Goal: Task Accomplishment & Management: Manage account settings

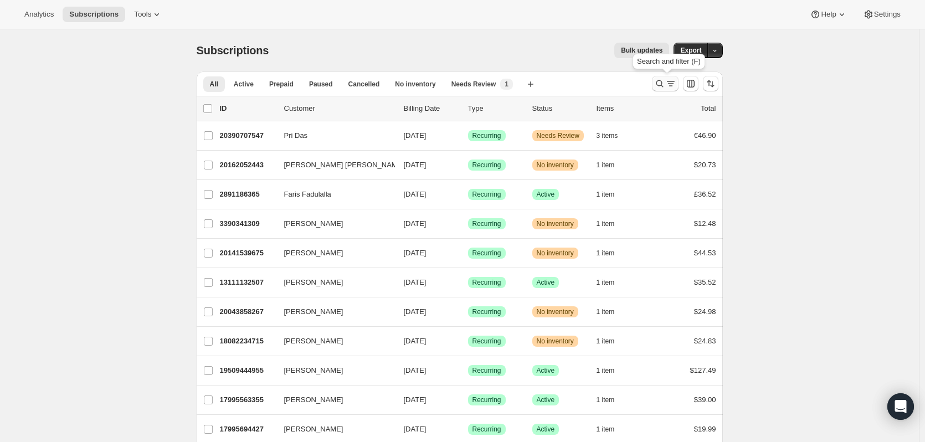
click at [661, 85] on icon "Search and filter results" at bounding box center [659, 83] width 11 height 11
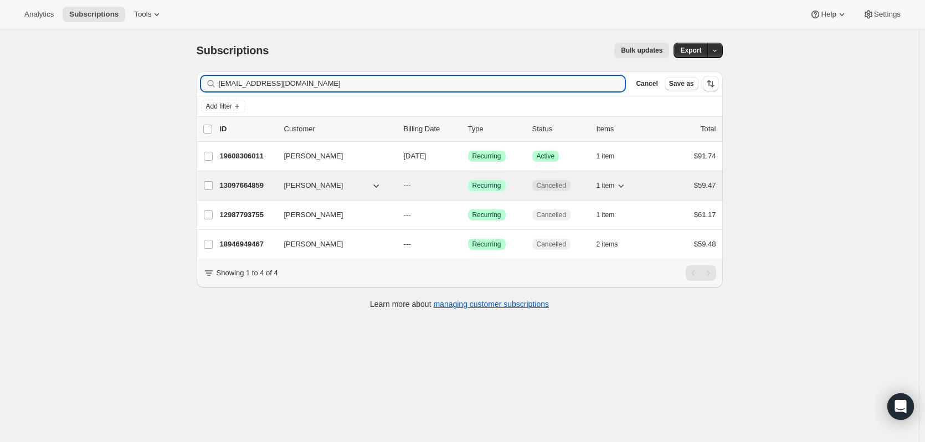
type input "[EMAIL_ADDRESS][DOMAIN_NAME]"
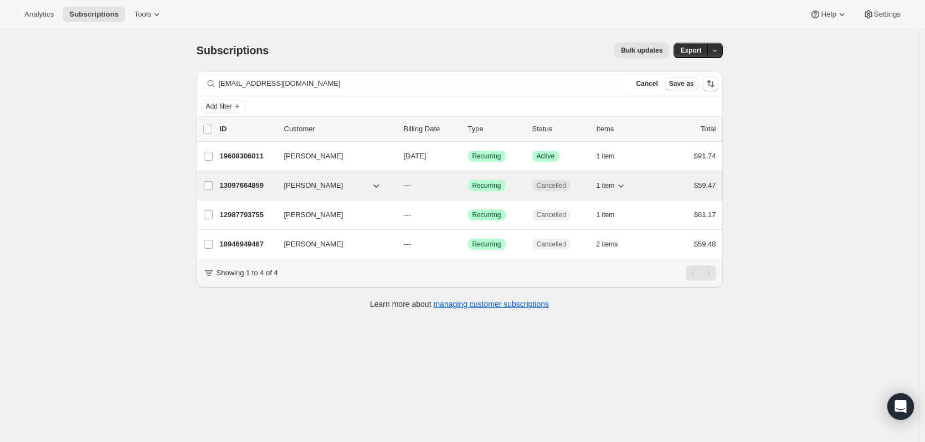
click at [244, 186] on p "13097664859" at bounding box center [247, 185] width 55 height 11
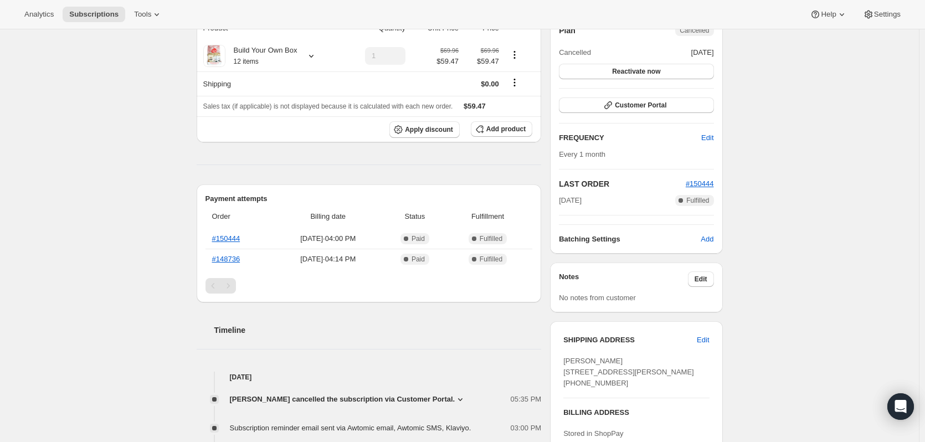
scroll to position [251, 0]
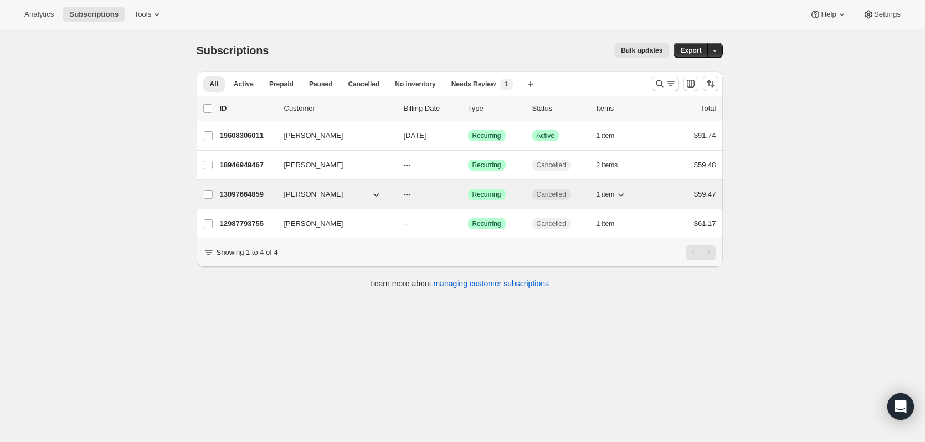
click at [254, 192] on p "13097664859" at bounding box center [247, 194] width 55 height 11
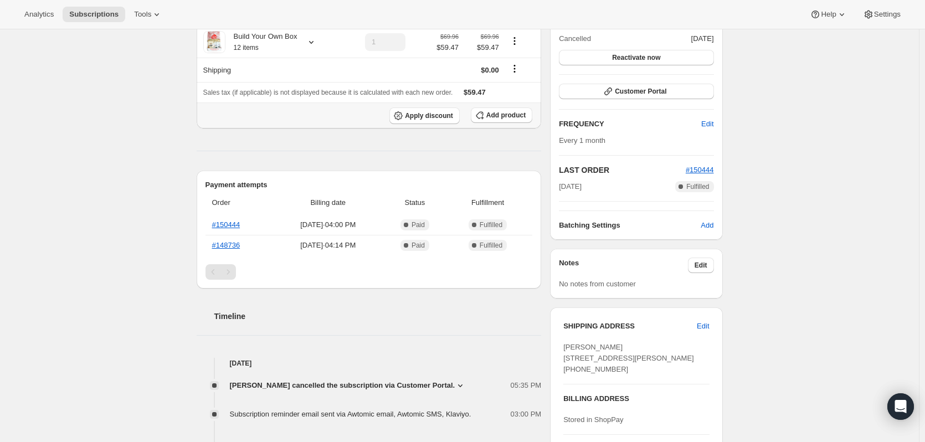
scroll to position [332, 0]
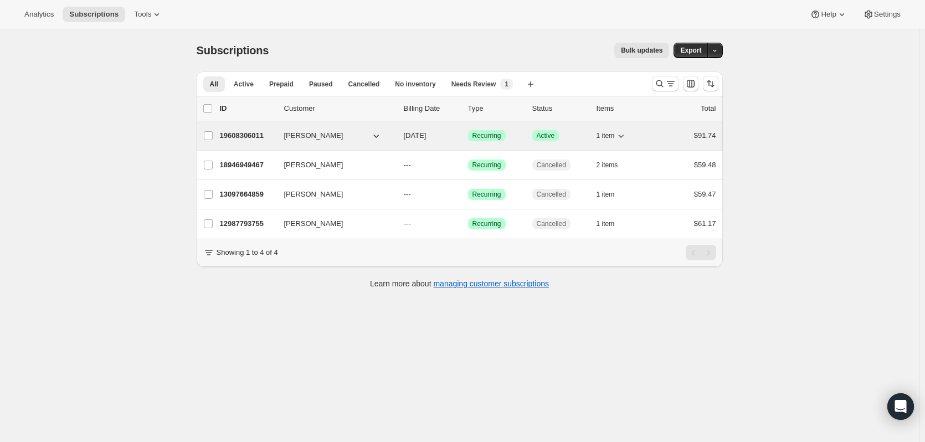
click at [253, 137] on p "19608306011" at bounding box center [247, 135] width 55 height 11
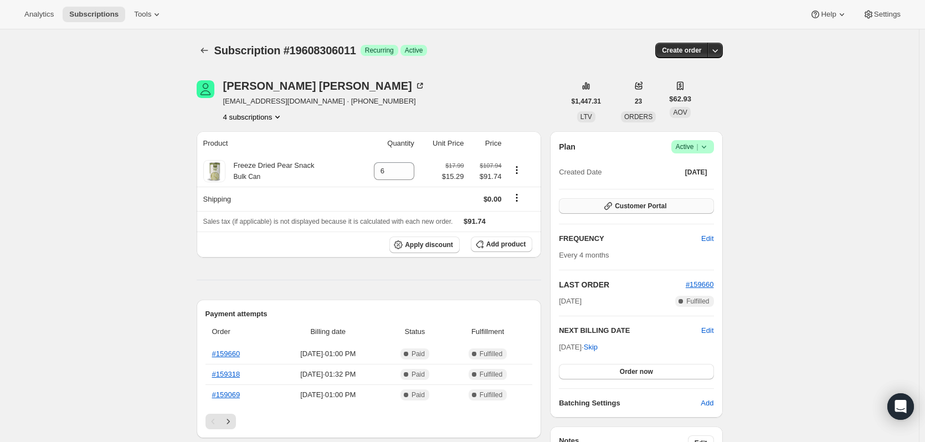
click at [662, 204] on span "Customer Portal" at bounding box center [641, 206] width 52 height 9
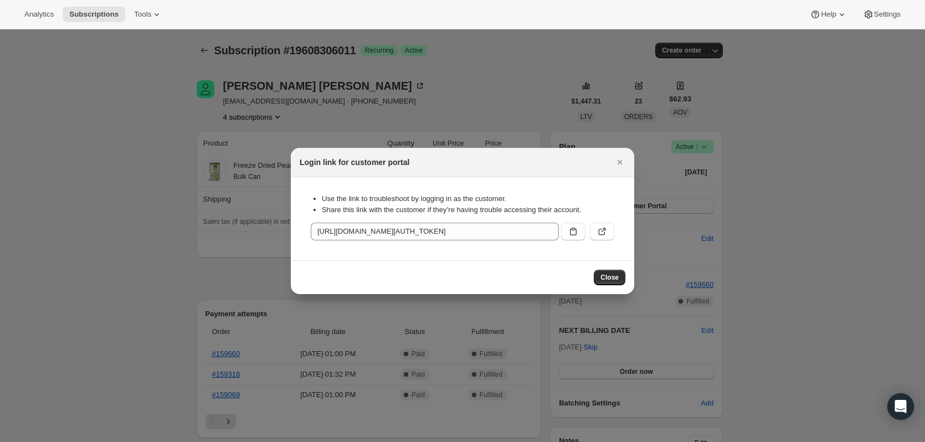
click at [859, 228] on div at bounding box center [462, 221] width 925 height 442
